Goal: Check status

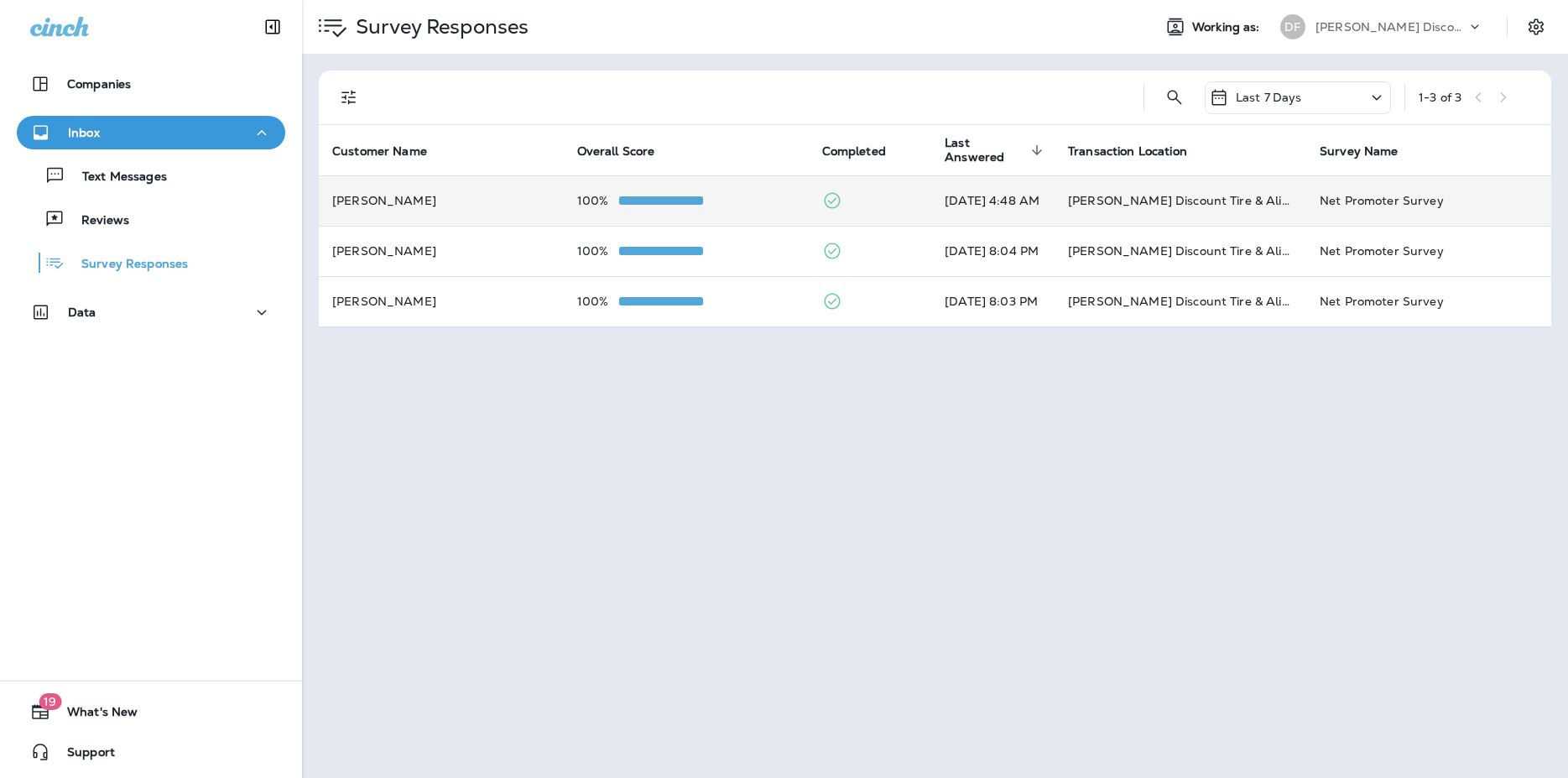
click at [752, 206] on div "100%" at bounding box center [686, 201] width 218 height 14
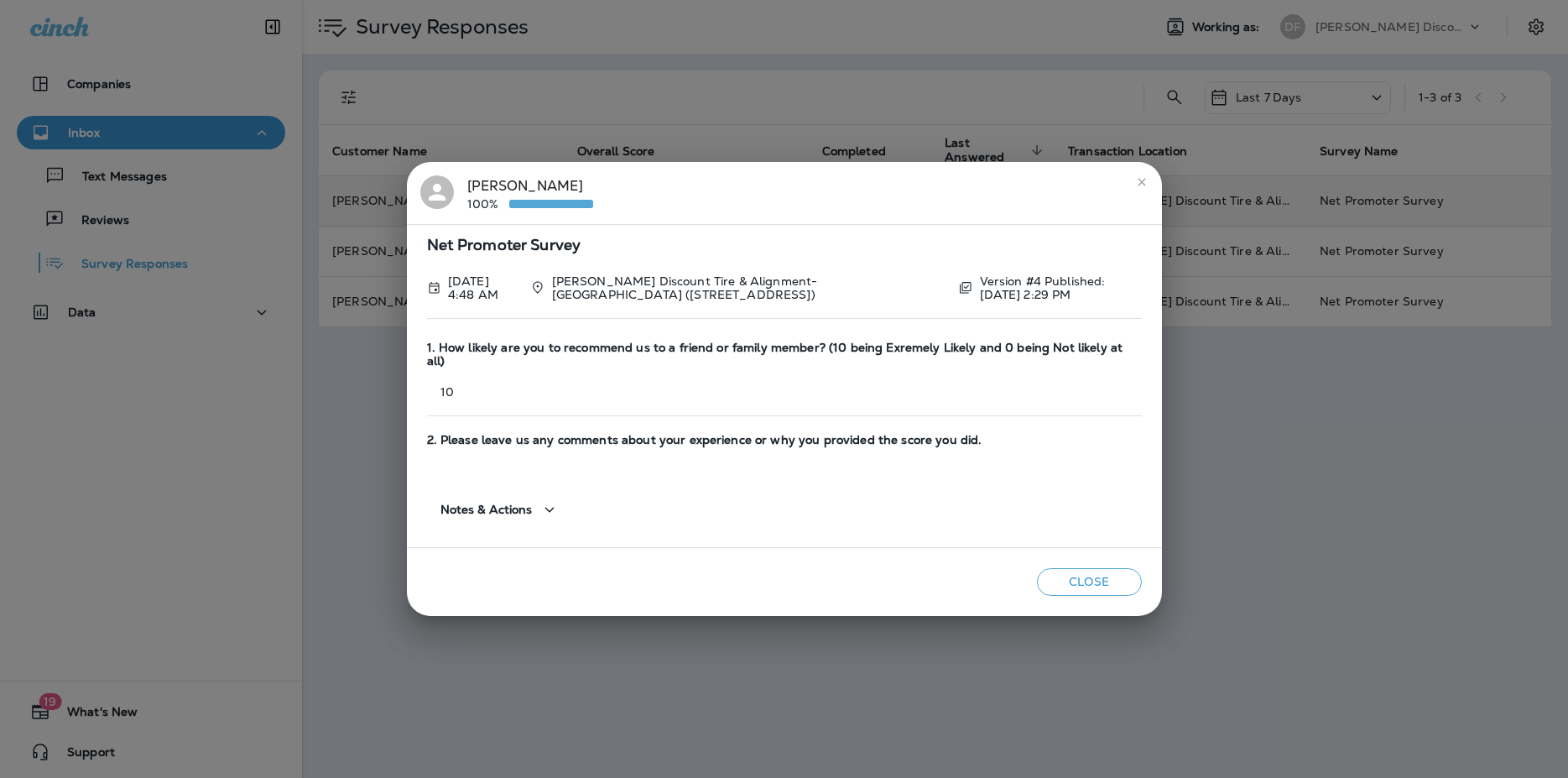
drag, startPoint x: 1148, startPoint y: 179, endPoint x: 1124, endPoint y: 182, distance: 24.2
click at [1148, 179] on button "close" at bounding box center [1141, 181] width 26 height 26
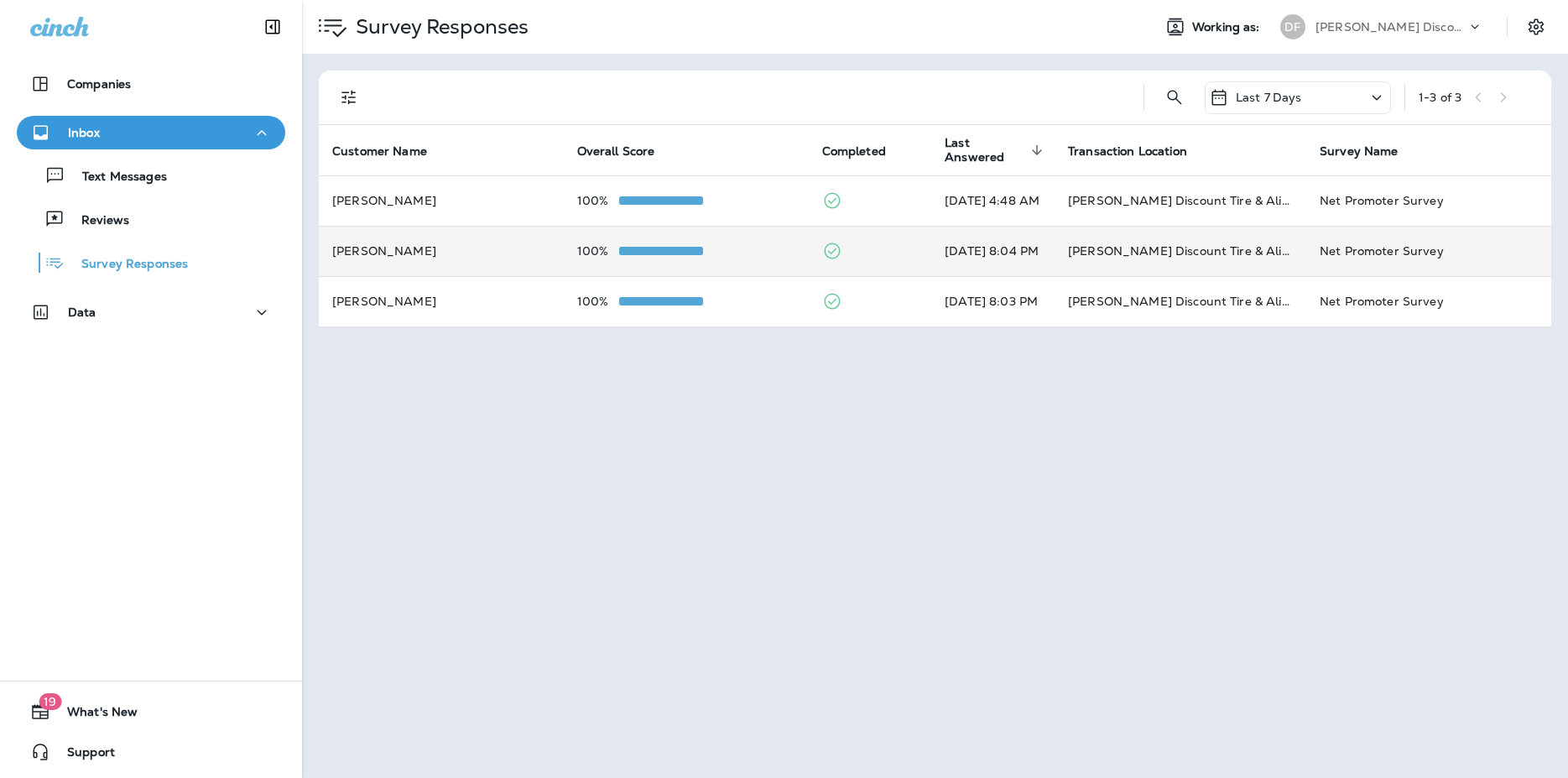
click at [770, 250] on div "100%" at bounding box center [686, 251] width 218 height 14
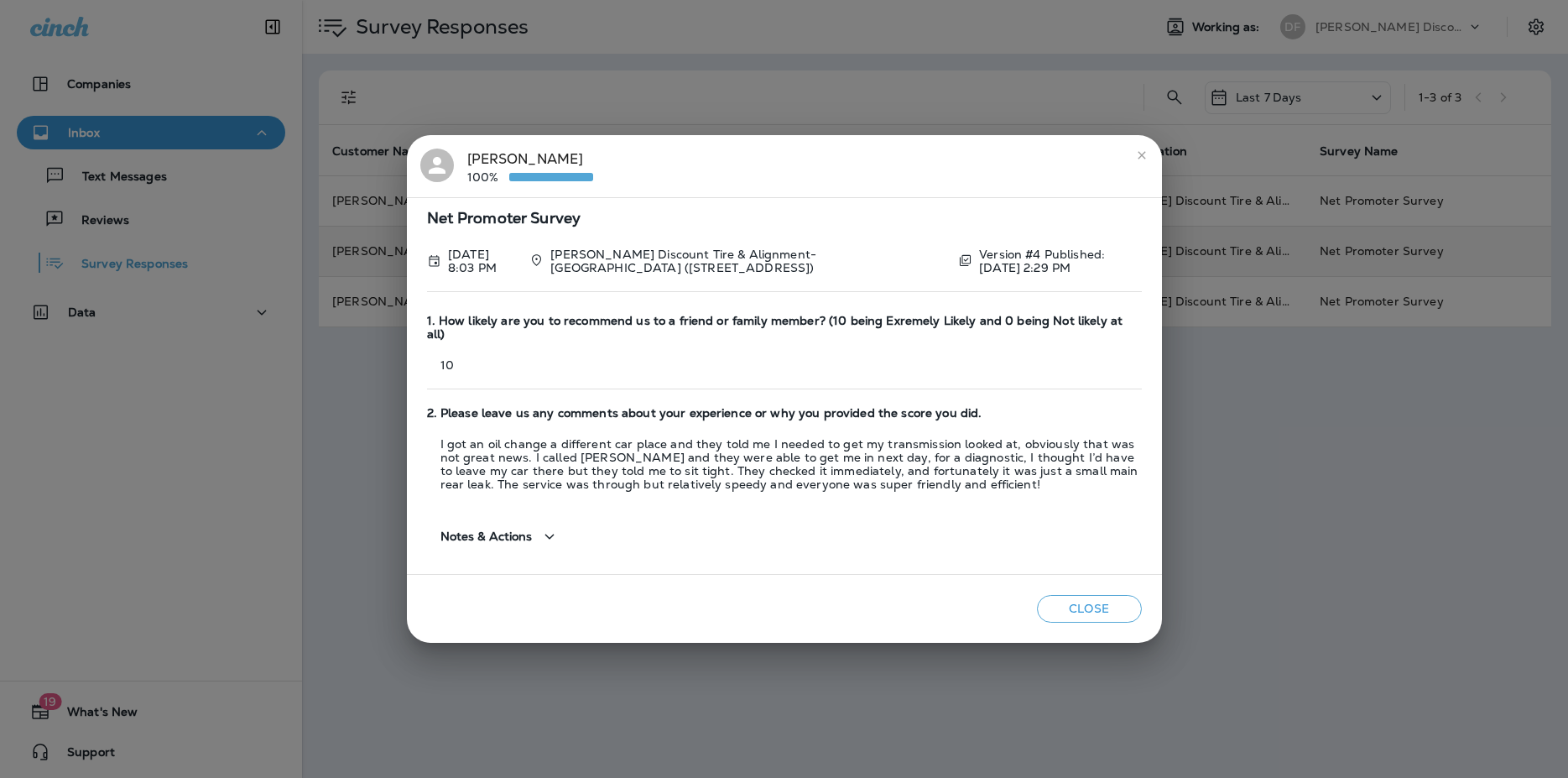
click at [1100, 599] on button "Close" at bounding box center [1088, 609] width 105 height 27
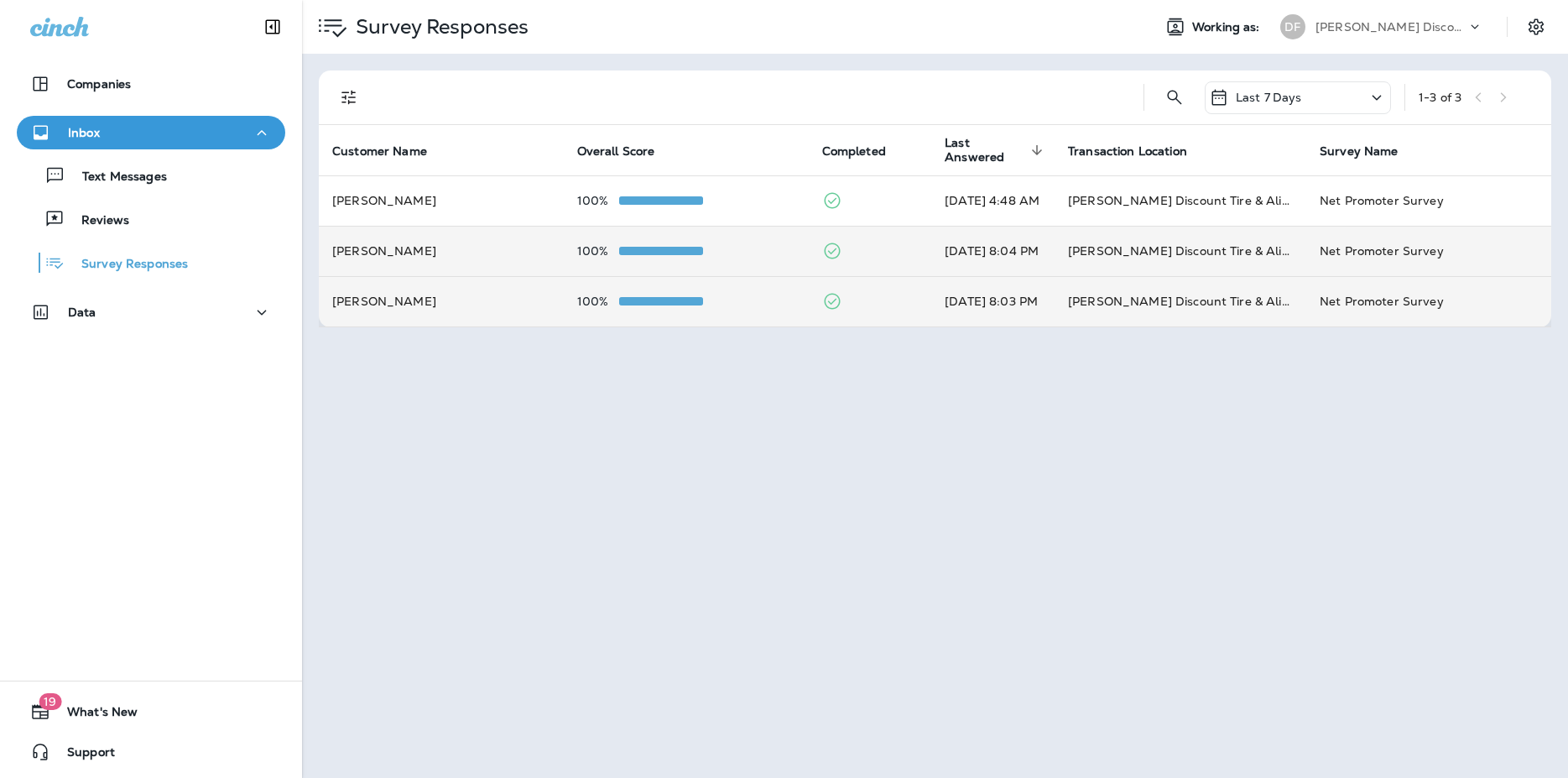
click at [900, 285] on td at bounding box center [870, 300] width 123 height 50
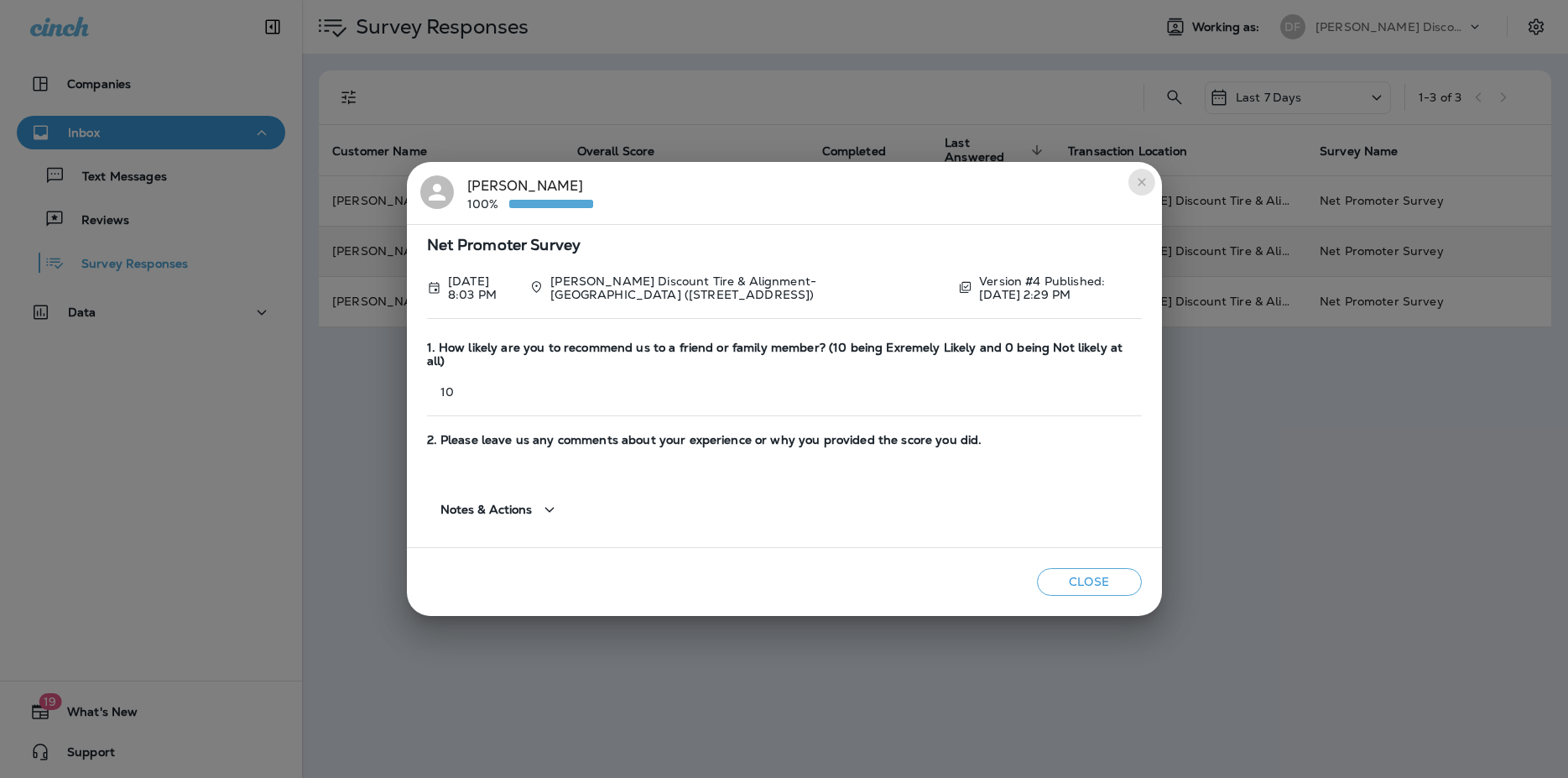
click at [1148, 187] on button "close" at bounding box center [1141, 181] width 26 height 26
